Goal: Entertainment & Leisure: Consume media (video, audio)

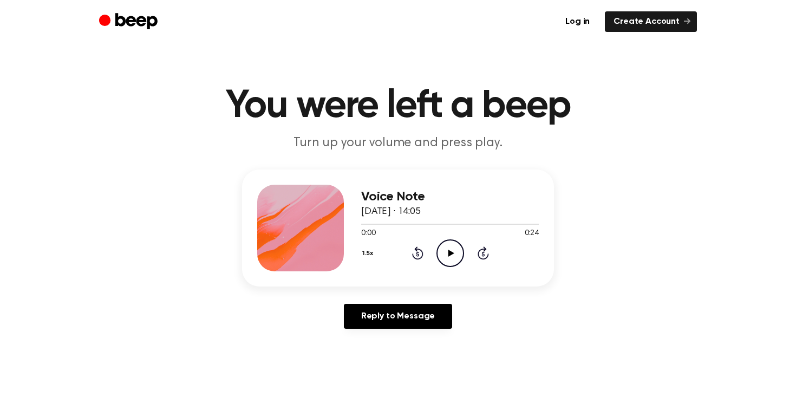
click at [445, 250] on icon "Play Audio" at bounding box center [451, 253] width 28 height 28
click at [441, 250] on icon "Play Audio" at bounding box center [451, 253] width 28 height 28
click at [461, 259] on circle at bounding box center [450, 253] width 27 height 27
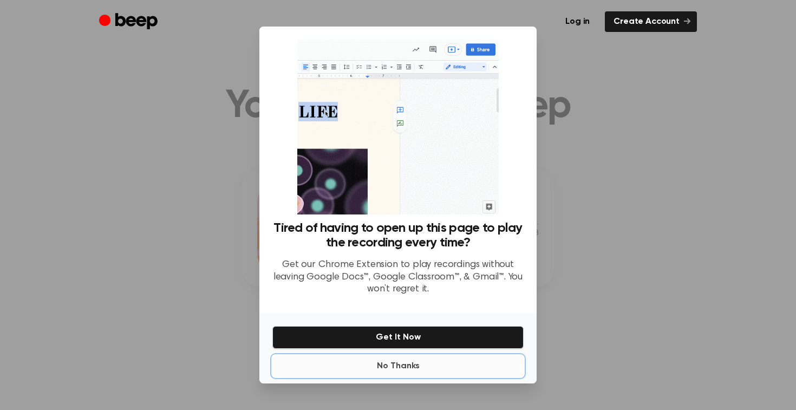
click at [391, 369] on button "No Thanks" at bounding box center [397, 366] width 251 height 22
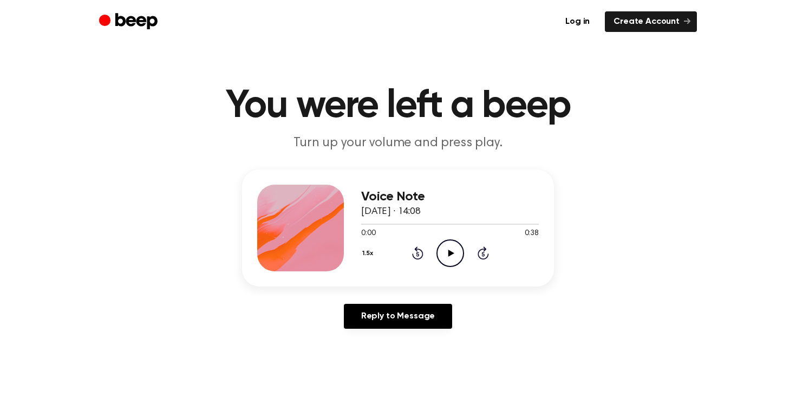
click at [463, 258] on icon "Play Audio" at bounding box center [451, 253] width 28 height 28
click at [432, 239] on div "1.5x Rewind 5 seconds Play Audio Skip 5 seconds" at bounding box center [450, 253] width 178 height 28
click at [437, 244] on icon "Play Audio" at bounding box center [451, 253] width 28 height 28
click at [452, 253] on icon at bounding box center [451, 253] width 6 height 7
click at [443, 250] on icon "Play Audio" at bounding box center [451, 253] width 28 height 28
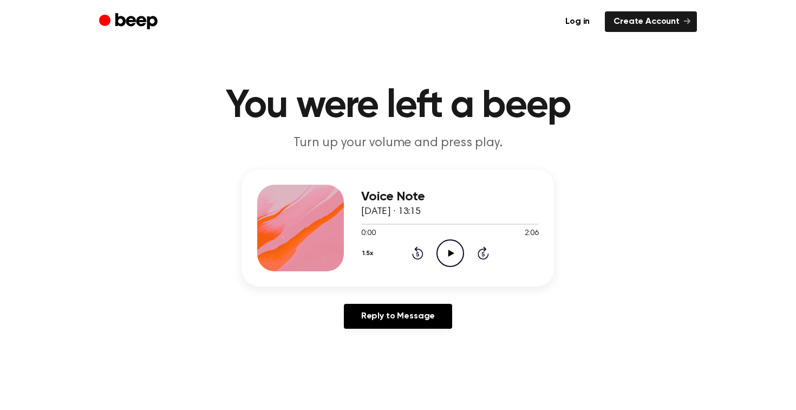
click at [450, 257] on icon "Play Audio" at bounding box center [451, 253] width 28 height 28
click at [447, 256] on icon "Pause Audio" at bounding box center [451, 253] width 28 height 28
